Goal: Task Accomplishment & Management: Manage account settings

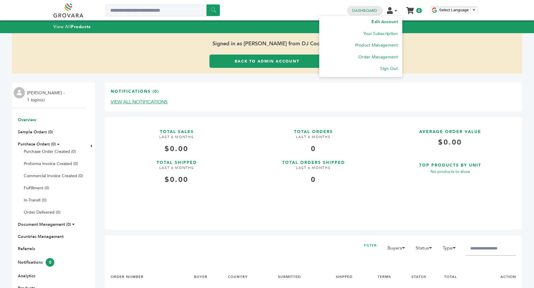
click at [390, 20] on link "Edit Account" at bounding box center [384, 22] width 26 height 6
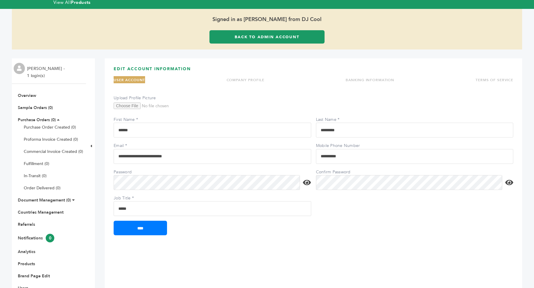
scroll to position [26, 0]
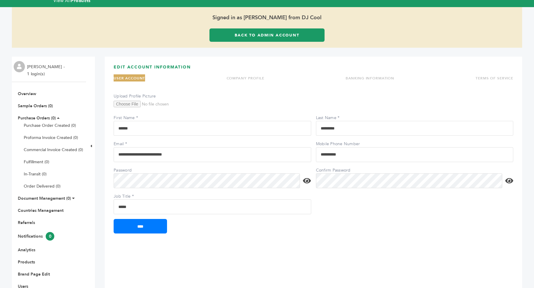
click at [255, 78] on link "COMPANY PROFILE" at bounding box center [245, 78] width 38 height 5
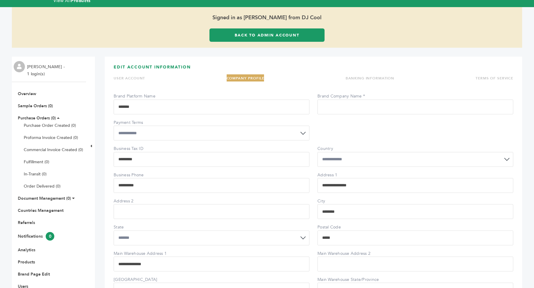
click at [270, 38] on link "Back to Admin Account" at bounding box center [266, 34] width 115 height 13
